Goal: Task Accomplishment & Management: Complete application form

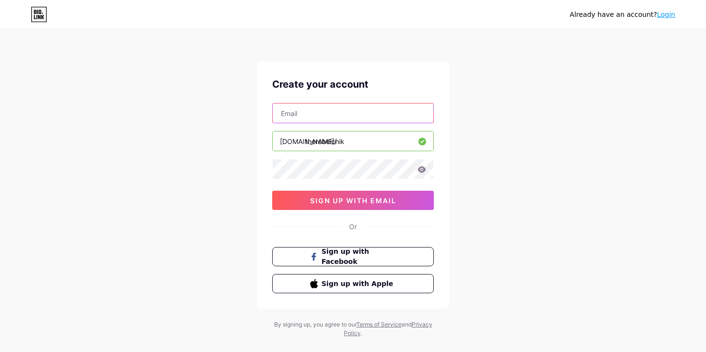
click at [300, 110] on input "text" at bounding box center [353, 112] width 161 height 19
paste input "[EMAIL_ADDRESS][DOMAIN_NAME]"
type input "[EMAIL_ADDRESS][DOMAIN_NAME]"
click at [420, 169] on icon at bounding box center [422, 169] width 8 height 6
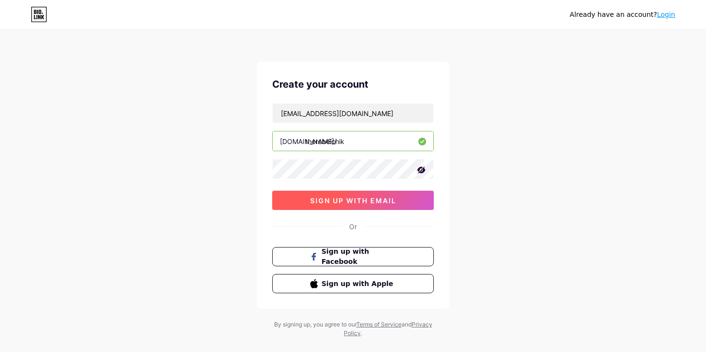
click at [363, 198] on span "sign up with email" at bounding box center [353, 200] width 86 height 8
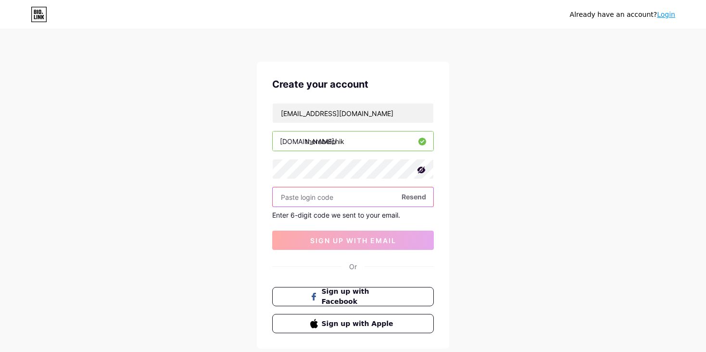
click at [319, 196] on input "text" at bounding box center [353, 196] width 161 height 19
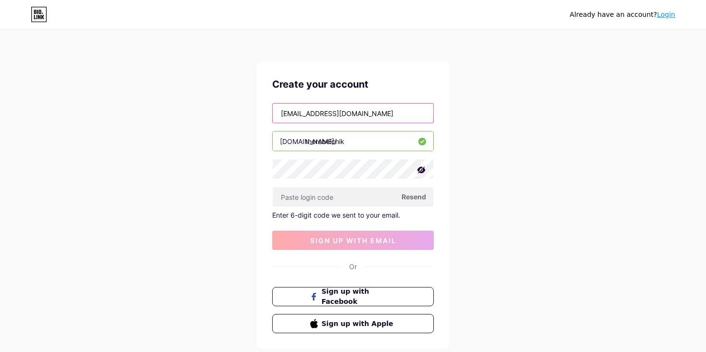
click at [365, 110] on input "[EMAIL_ADDRESS][DOMAIN_NAME]" at bounding box center [353, 112] width 161 height 19
click at [281, 112] on input "[EMAIL_ADDRESS][DOMAIN_NAME]" at bounding box center [353, 112] width 161 height 19
click at [558, 151] on div "Already have an account? Login Create your account [EMAIL_ADDRESS][DOMAIN_NAME]…" at bounding box center [353, 204] width 706 height 408
click at [413, 198] on span "Resend" at bounding box center [414, 196] width 25 height 10
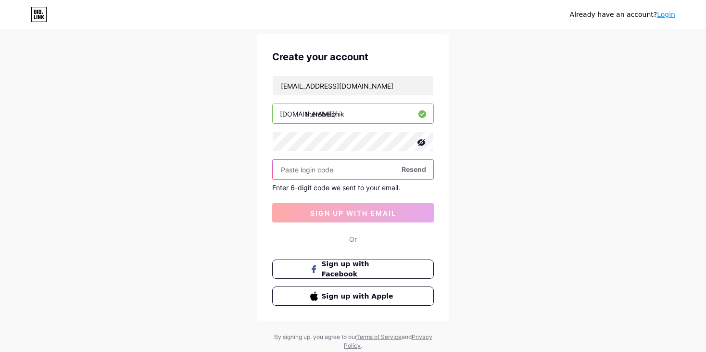
scroll to position [55, 0]
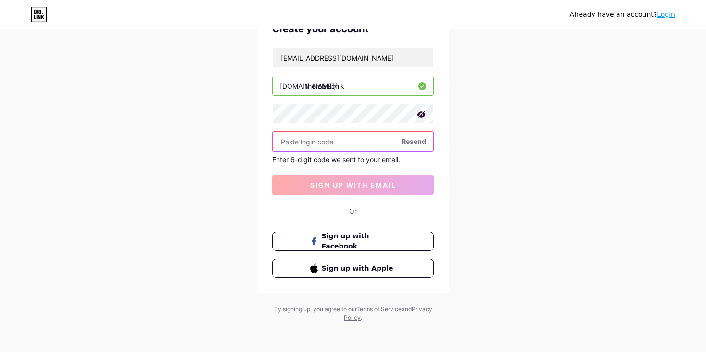
click at [291, 146] on input "text" at bounding box center [353, 141] width 161 height 19
click at [302, 142] on input "text" at bounding box center [353, 141] width 161 height 19
paste input "940409"
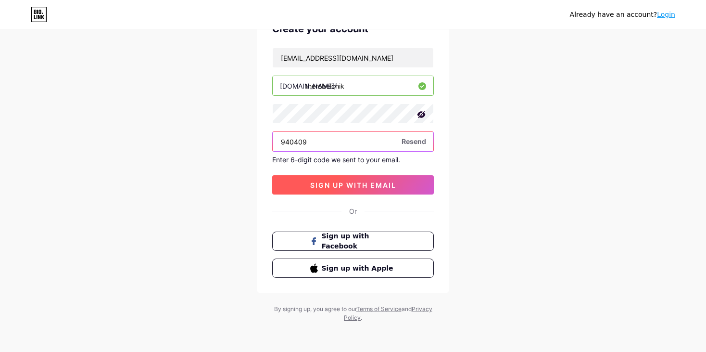
type input "940409"
click at [336, 181] on span "sign up with email" at bounding box center [353, 185] width 86 height 8
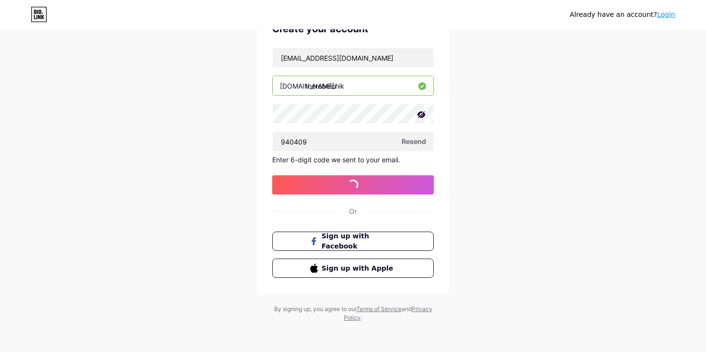
scroll to position [0, 0]
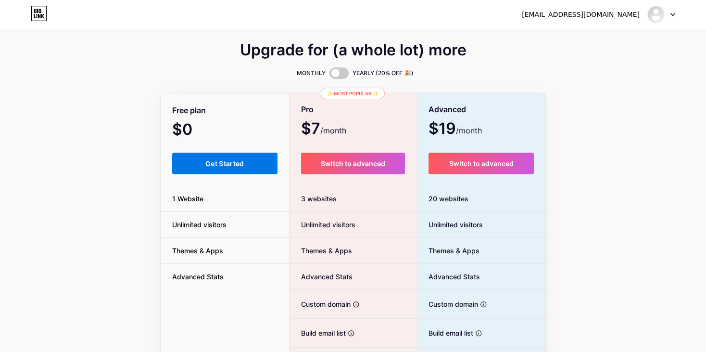
click at [215, 159] on span "Get Started" at bounding box center [224, 163] width 39 height 8
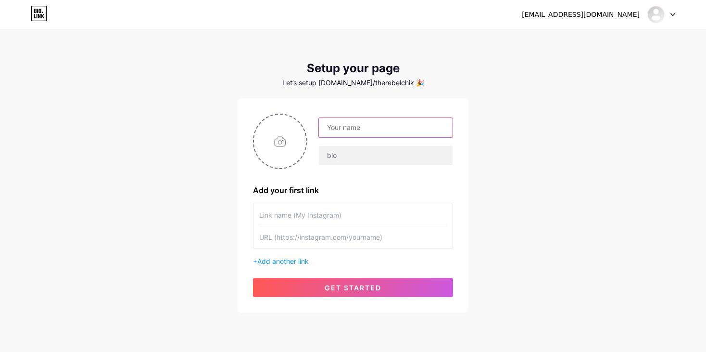
drag, startPoint x: 340, startPoint y: 128, endPoint x: 348, endPoint y: 129, distance: 7.8
click at [340, 128] on input "text" at bounding box center [386, 127] width 134 height 19
type input "therebelchik"
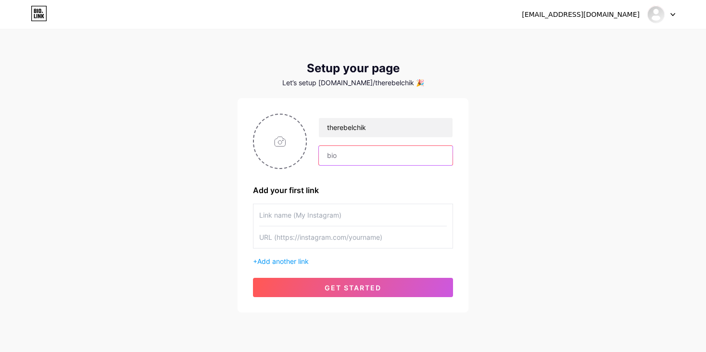
click at [371, 155] on input "text" at bounding box center [386, 155] width 134 height 19
paste input "🌹 Beauty with a touch of mystery 📍 Wherever the spotlight is 🤍 Fashion • Lifest…"
type input "🌹 Beauty with a touch of mystery 📍 Wherever the spotlight is 🤍 Fashion • Lifest…"
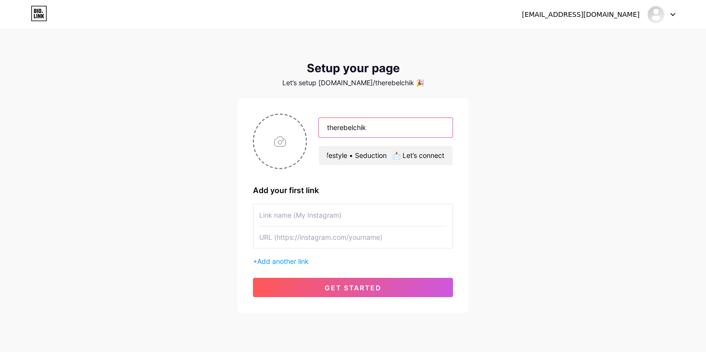
scroll to position [0, 0]
drag, startPoint x: 377, startPoint y: 119, endPoint x: 306, endPoint y: 120, distance: 71.2
click at [306, 120] on div "therebelchik 🌹 Beauty with a touch of mystery 📍 Wherever the spotlight is 🤍 Fas…" at bounding box center [353, 141] width 200 height 55
click at [283, 217] on input "text" at bounding box center [353, 215] width 188 height 22
paste input "therebelchik"
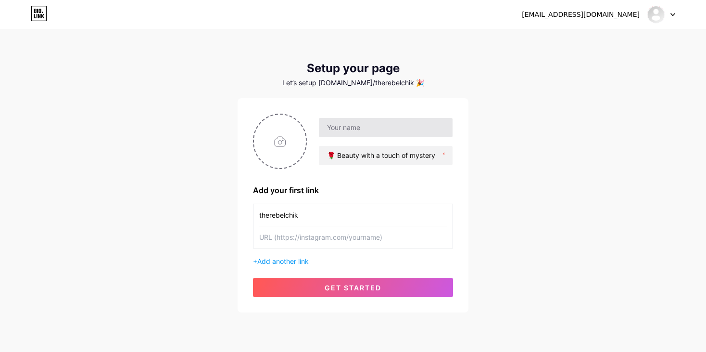
type input "therebelchik"
click at [342, 127] on input "text" at bounding box center [386, 127] width 134 height 19
type input "[PERSON_NAME]"
click at [286, 241] on input "text" at bounding box center [353, 237] width 188 height 22
paste input "[URL][DOMAIN_NAME]"
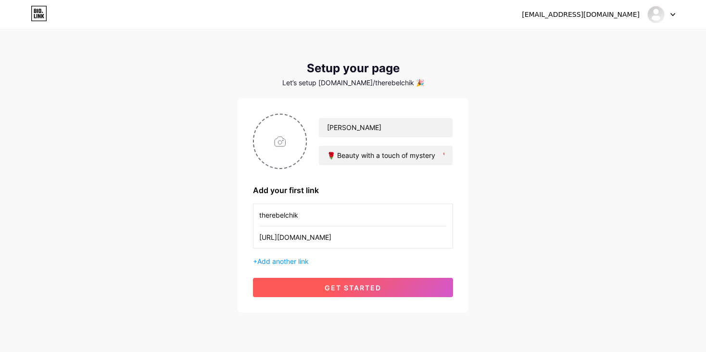
type input "[URL][DOMAIN_NAME]"
click at [360, 285] on span "get started" at bounding box center [353, 287] width 57 height 8
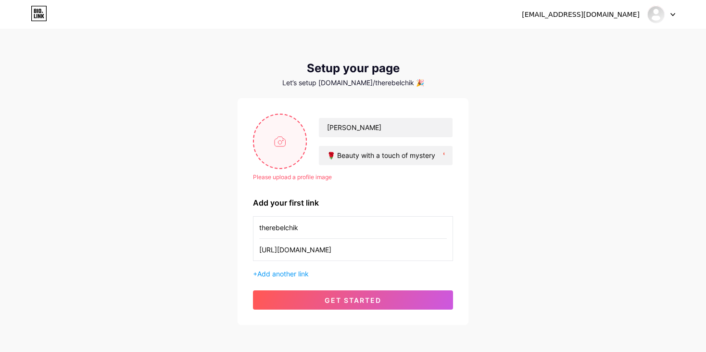
click at [281, 139] on input "file" at bounding box center [280, 141] width 52 height 53
click at [283, 149] on input "file" at bounding box center [280, 141] width 52 height 53
type input "C:\fakepath\Pix 1.jpg"
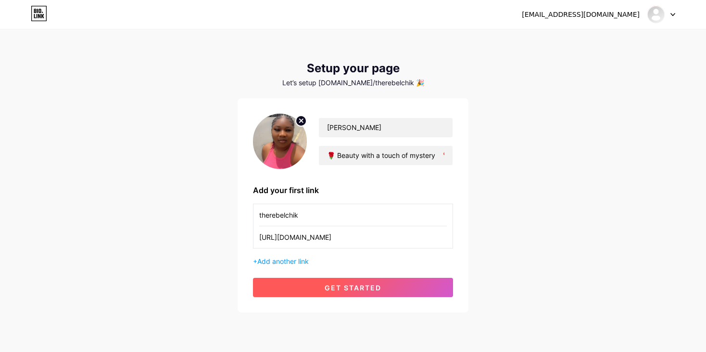
click at [357, 284] on span "get started" at bounding box center [353, 287] width 57 height 8
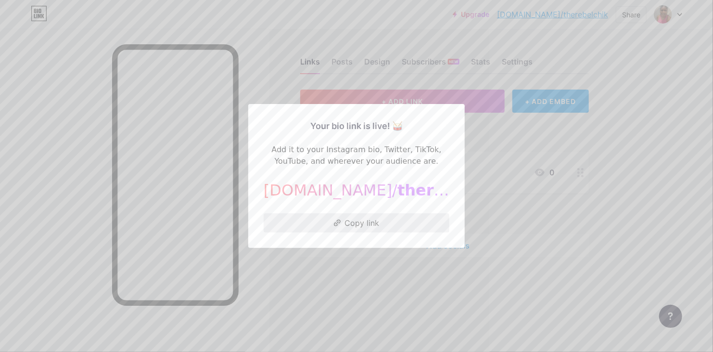
click at [355, 223] on button "Copy link" at bounding box center [357, 222] width 186 height 19
click at [450, 144] on div "Your bio link is live! 🥁 Add it to your Instagram bio, Twitter, TikTok, YouTube…" at bounding box center [356, 176] width 217 height 144
click at [345, 223] on button "Copy link" at bounding box center [357, 222] width 186 height 19
click at [509, 179] on div at bounding box center [356, 176] width 713 height 352
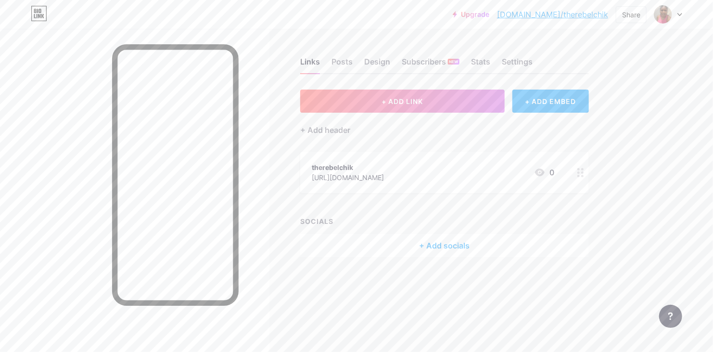
click at [680, 12] on div at bounding box center [668, 14] width 28 height 17
click at [352, 60] on div "Posts" at bounding box center [342, 64] width 21 height 17
click at [376, 60] on div "Design" at bounding box center [377, 64] width 26 height 17
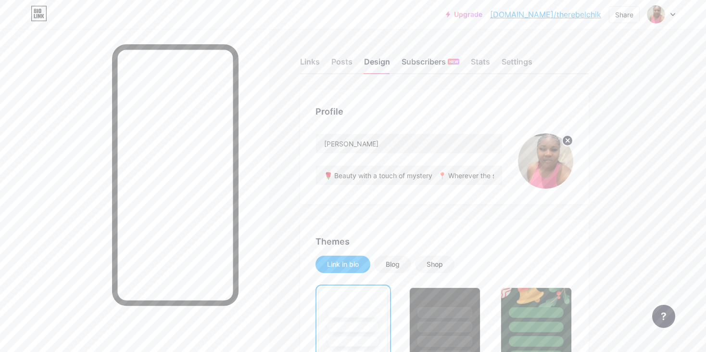
click at [422, 56] on div "Subscribers NEW" at bounding box center [431, 64] width 58 height 17
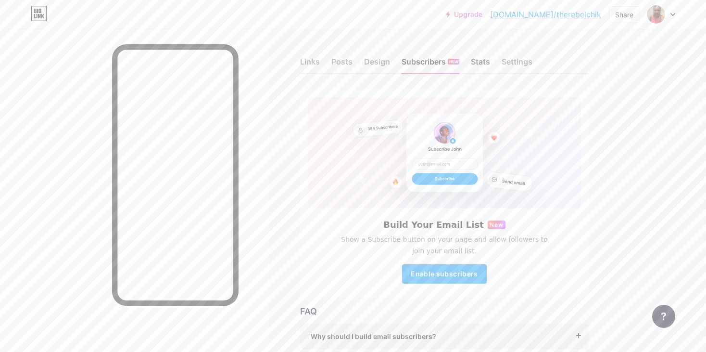
click at [485, 60] on div "Stats" at bounding box center [480, 64] width 19 height 17
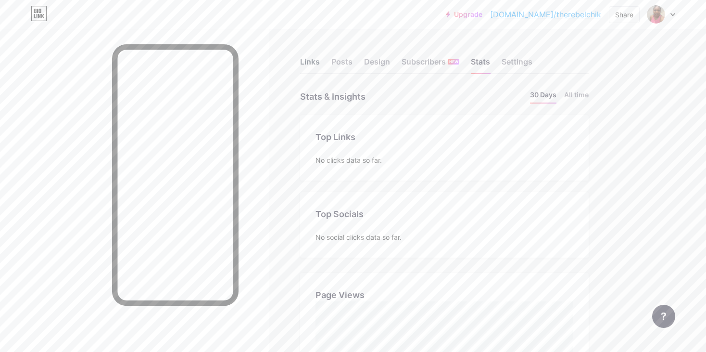
click at [315, 65] on div "Links" at bounding box center [310, 64] width 20 height 17
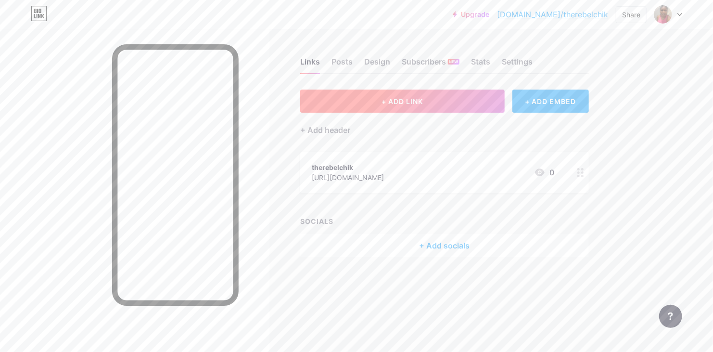
click at [392, 97] on span "+ ADD LINK" at bounding box center [402, 101] width 41 height 8
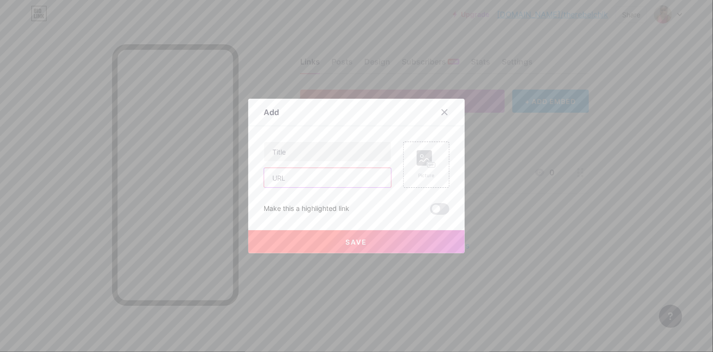
click at [275, 179] on input "text" at bounding box center [327, 177] width 127 height 19
paste input "[URL][DOMAIN_NAME]"
type input "[URL][DOMAIN_NAME]"
click at [297, 154] on input "text" at bounding box center [327, 151] width 127 height 19
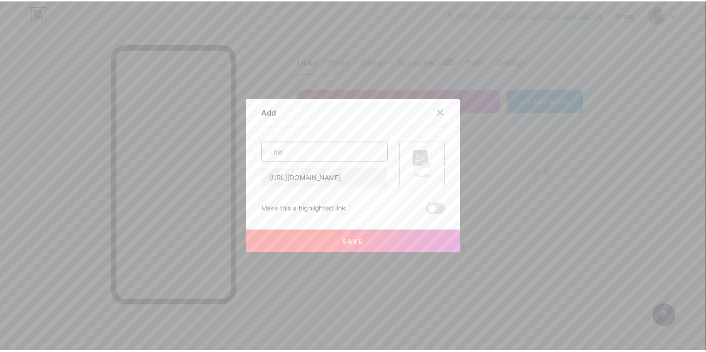
scroll to position [0, 0]
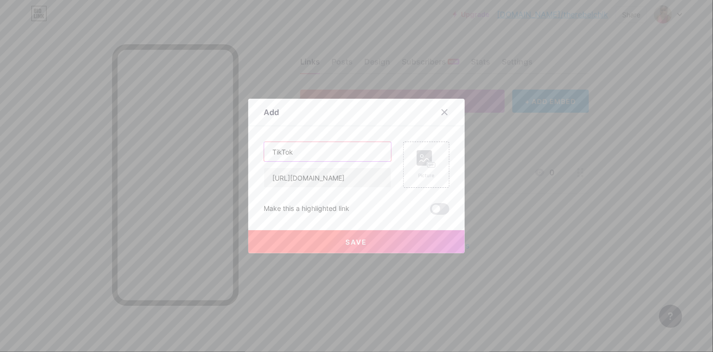
type input "TikTok"
click at [360, 243] on span "Save" at bounding box center [357, 242] width 22 height 8
